Goal: Navigation & Orientation: Find specific page/section

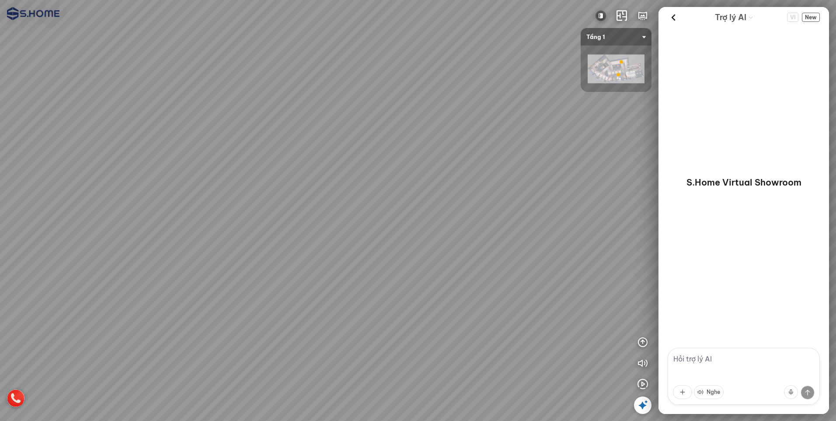
drag, startPoint x: 464, startPoint y: 257, endPoint x: 301, endPoint y: 224, distance: 166.2
click at [309, 225] on div at bounding box center [418, 210] width 836 height 421
drag, startPoint x: 278, startPoint y: 221, endPoint x: 313, endPoint y: 213, distance: 36.3
click at [275, 220] on div at bounding box center [418, 210] width 836 height 421
drag, startPoint x: 358, startPoint y: 226, endPoint x: 381, endPoint y: 337, distance: 113.3
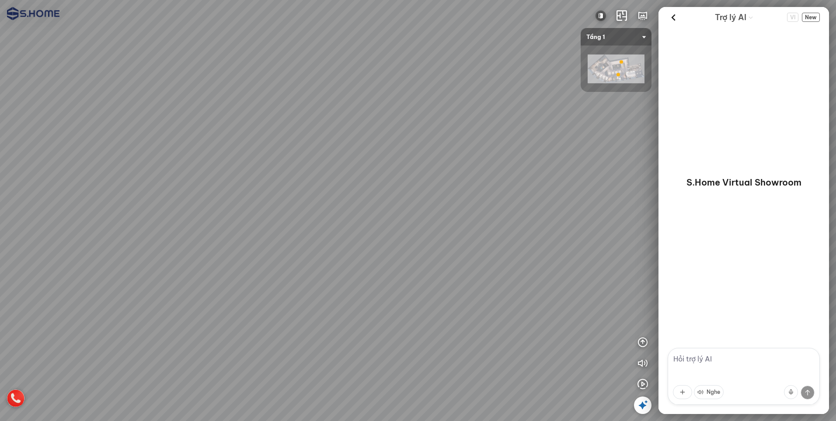
click at [381, 337] on div at bounding box center [418, 210] width 836 height 421
